Goal: Task Accomplishment & Management: Use online tool/utility

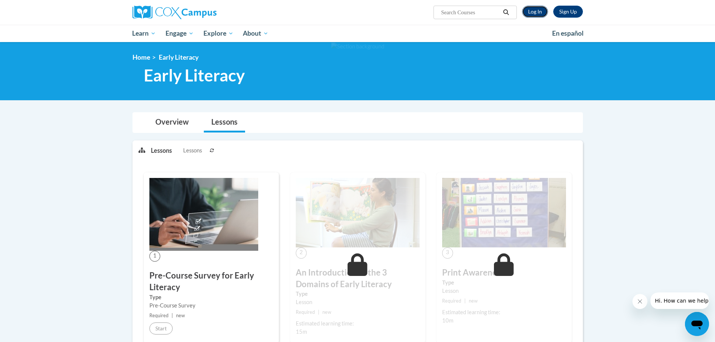
click at [540, 17] on link "Log In" at bounding box center [535, 12] width 26 height 12
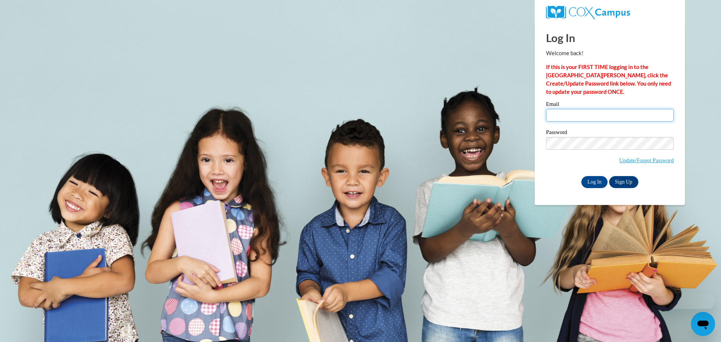
type input "bmcwhorter@ilcao.org"
click at [593, 171] on div "Password Update/Forgot Password" at bounding box center [610, 152] width 128 height 44
click at [595, 179] on input "Log In" at bounding box center [594, 182] width 26 height 12
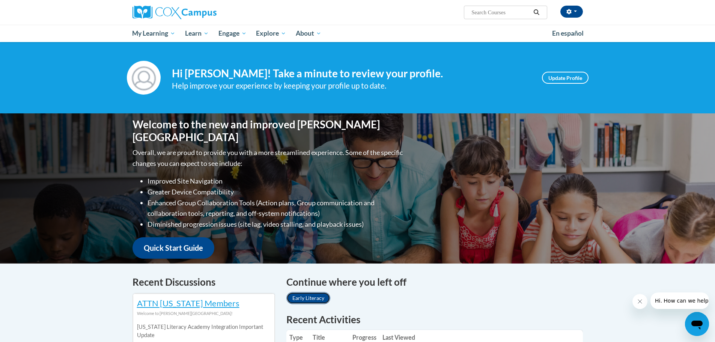
click at [316, 298] on link "Early Literacy" at bounding box center [309, 298] width 44 height 12
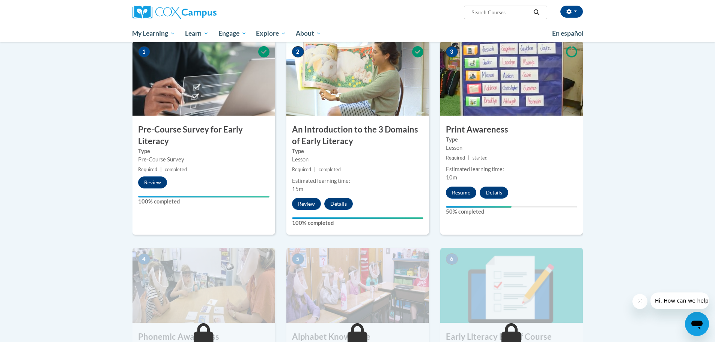
drag, startPoint x: 718, startPoint y: 107, endPoint x: 715, endPoint y: 175, distance: 68.5
click at [715, 175] on html "Elizabeth McWhorter (America/New_York UTC-04:00) My Profile Inbox My Transcript…" at bounding box center [357, 16] width 715 height 342
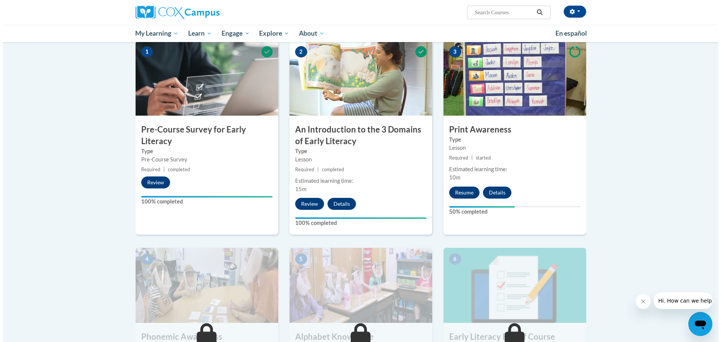
scroll to position [157, 0]
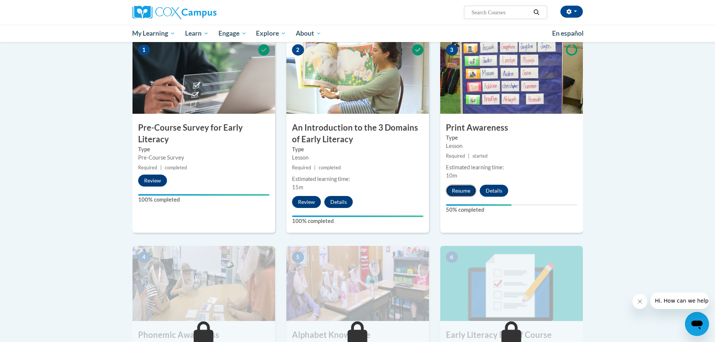
click at [457, 192] on button "Resume" at bounding box center [461, 191] width 30 height 12
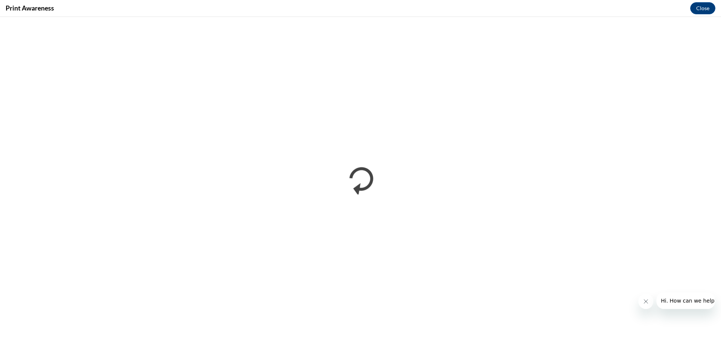
scroll to position [0, 0]
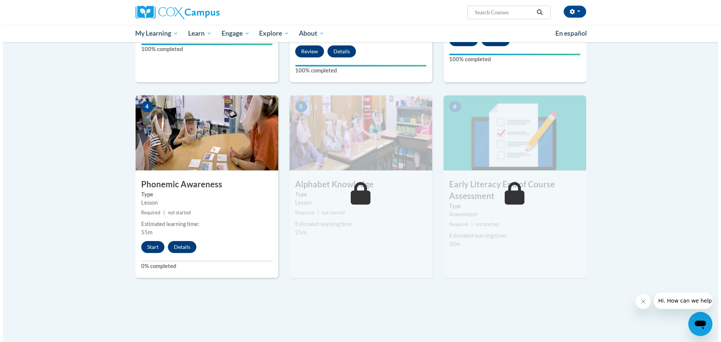
scroll to position [334, 0]
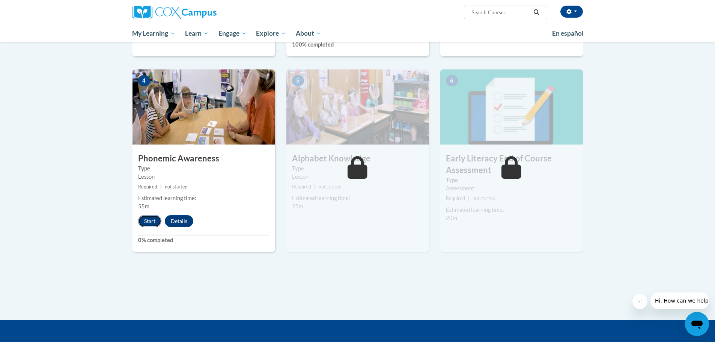
click at [149, 222] on button "Start" at bounding box center [149, 221] width 23 height 12
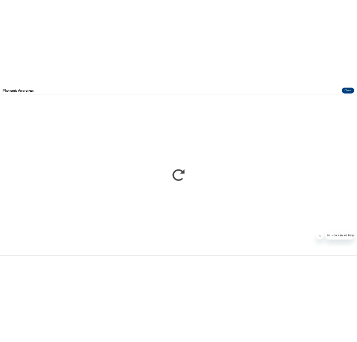
scroll to position [0, 0]
